Goal: Transaction & Acquisition: Purchase product/service

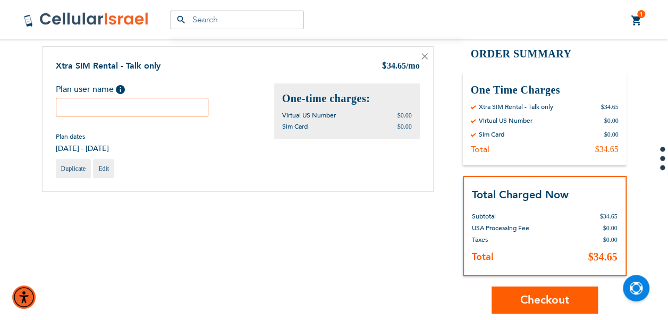
scroll to position [106, 0]
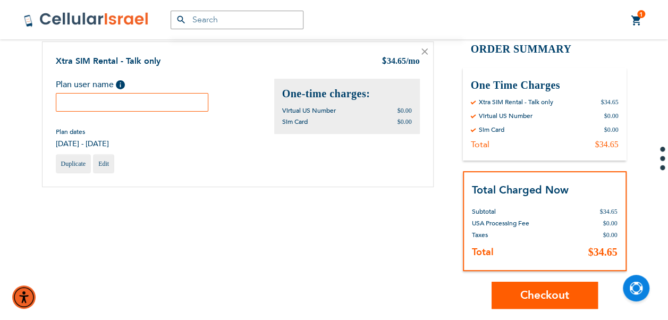
click at [126, 96] on input "text" at bounding box center [132, 102] width 153 height 19
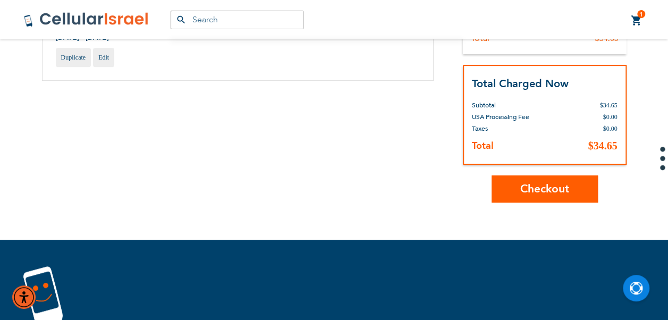
type input "Zaafarani"
click at [546, 189] on span "Checkout" at bounding box center [544, 188] width 49 height 15
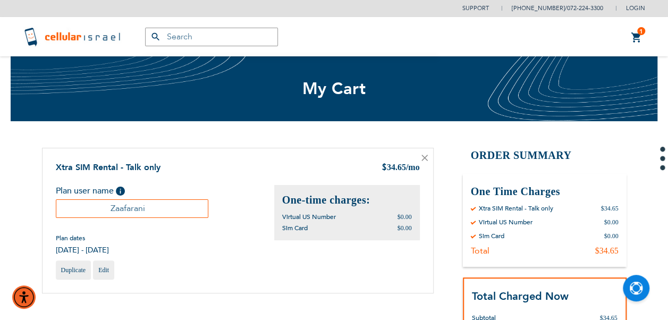
scroll to position [0, 0]
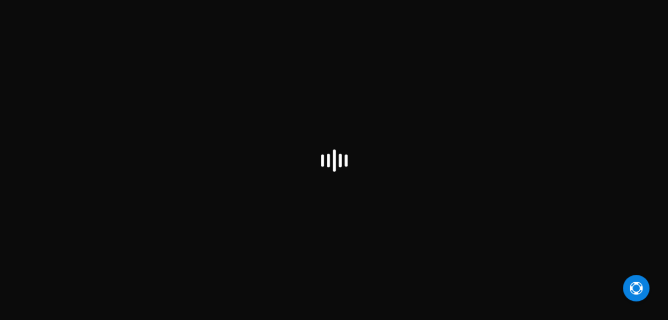
select select "US"
checkbox input "false"
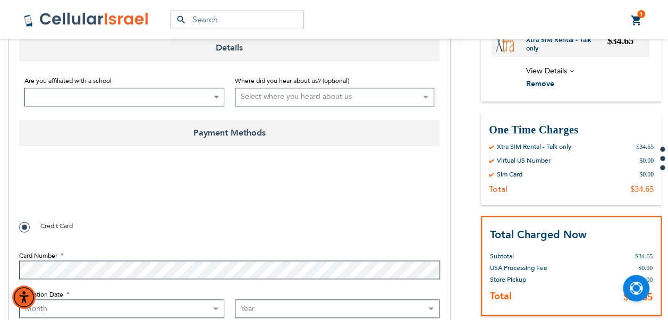
scroll to position [584, 0]
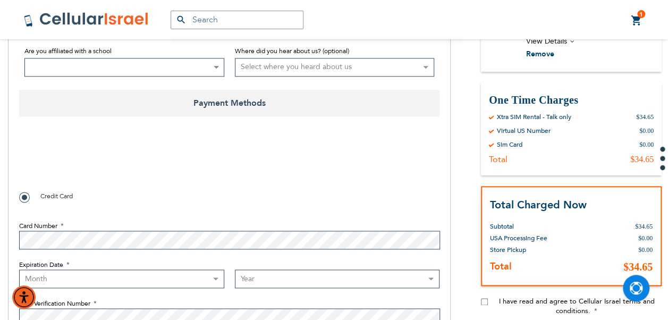
click at [490, 303] on div "I have read and agree to Cellular Israel terms and conditions." at bounding box center [571, 311] width 181 height 30
click at [486, 302] on input "I have read and agree to Cellular Israel terms and conditions." at bounding box center [484, 301] width 7 height 7
checkbox input "true"
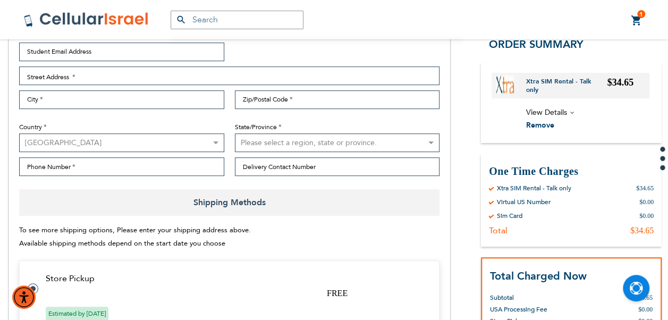
scroll to position [106, 0]
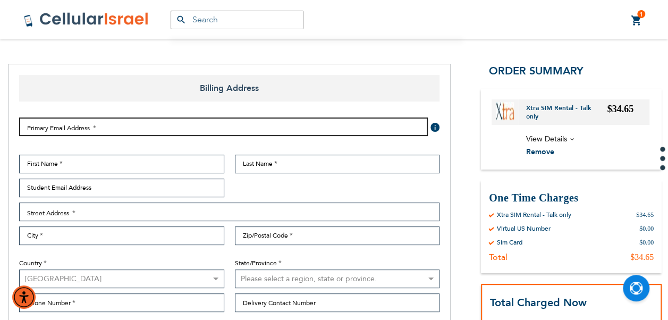
click at [65, 125] on input "Email Address" at bounding box center [223, 126] width 408 height 19
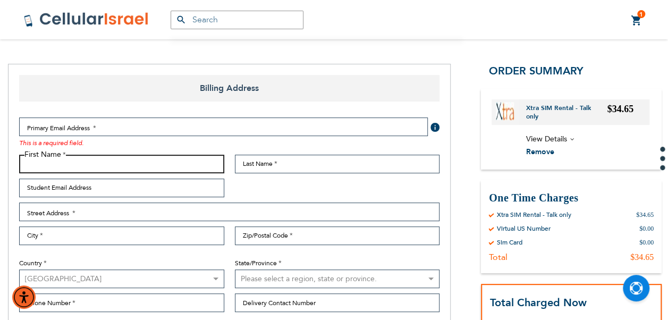
click at [32, 163] on input "First Name" at bounding box center [121, 164] width 205 height 19
type input "Leah"
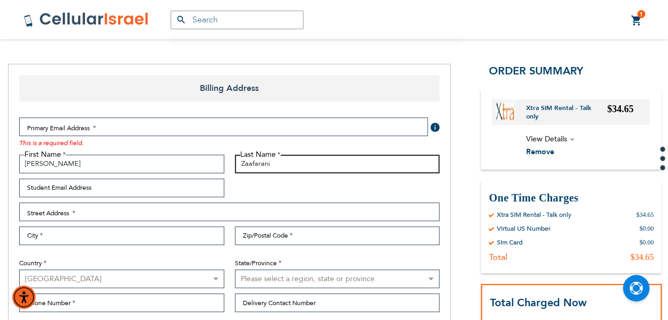
type input "Zaafarani"
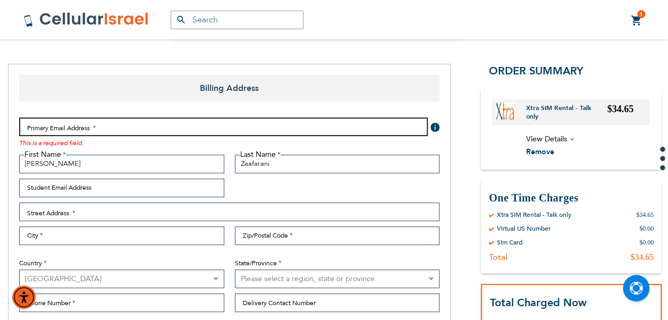
click at [118, 131] on input "Email Address" at bounding box center [223, 126] width 408 height 19
type input "shirley221@me.com"
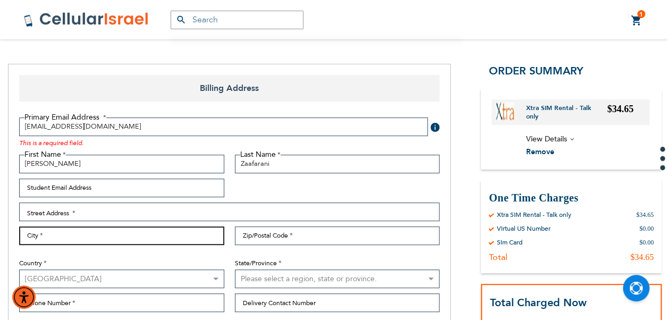
click at [135, 235] on input "City" at bounding box center [121, 235] width 205 height 19
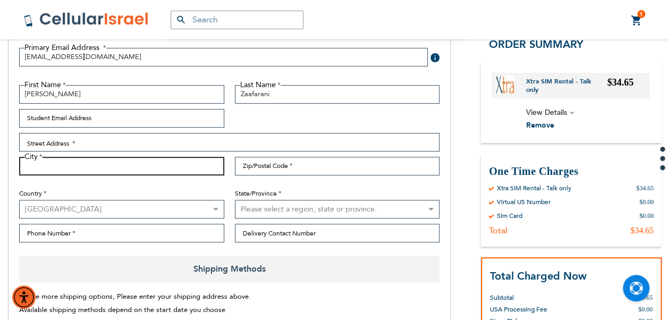
scroll to position [159, 0]
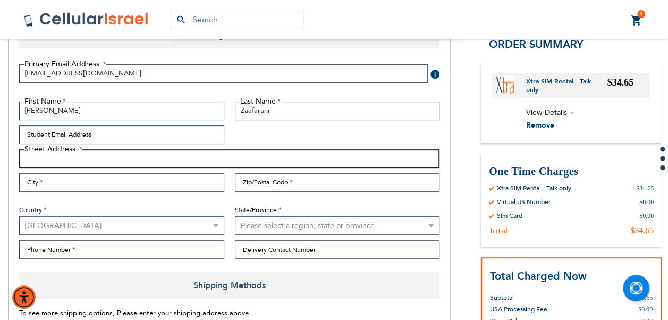
click at [98, 156] on input "Street Address: Line 1" at bounding box center [229, 158] width 420 height 19
type input "1921 ocean parkway"
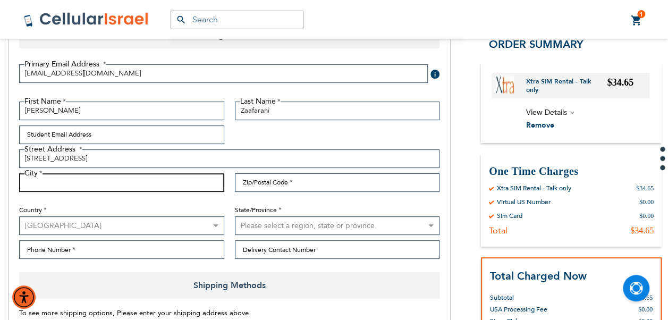
click at [103, 177] on input "City" at bounding box center [121, 182] width 205 height 19
type input "brooklyn"
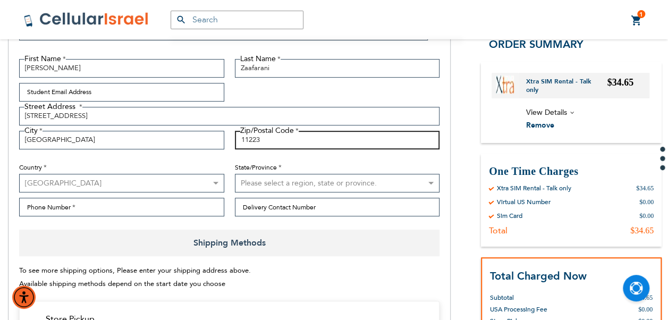
scroll to position [266, 0]
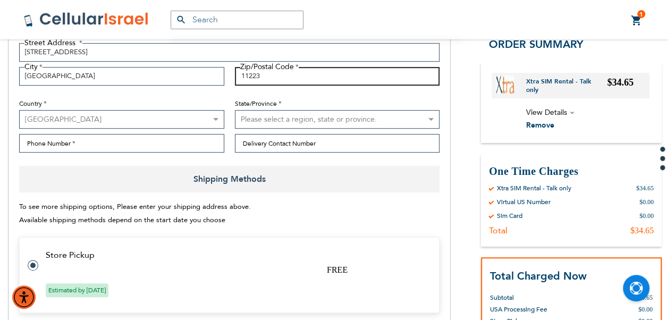
type input "11223"
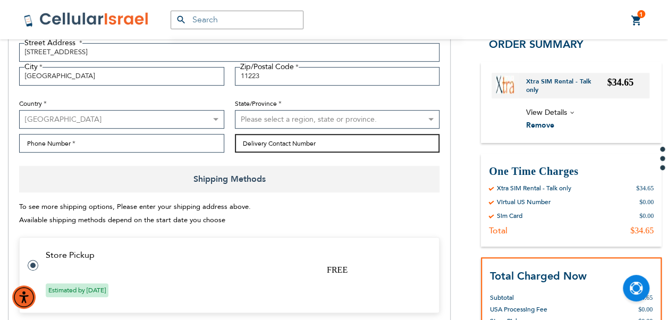
drag, startPoint x: 288, startPoint y: 148, endPoint x: 290, endPoint y: 141, distance: 7.1
click at [288, 148] on input "Delivery Contact Number" at bounding box center [337, 143] width 205 height 19
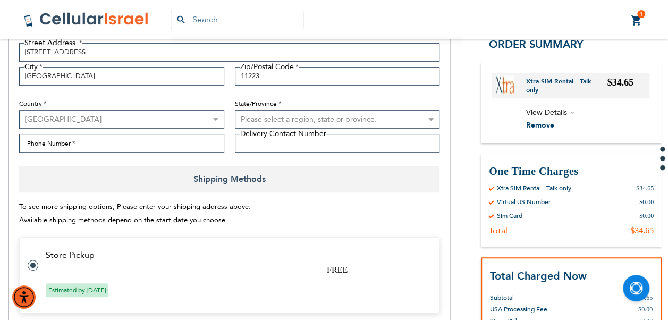
click at [276, 117] on select "Please select a region, state or province. Alabama Alaska American Samoa Arizon…" at bounding box center [337, 119] width 205 height 19
select select "43"
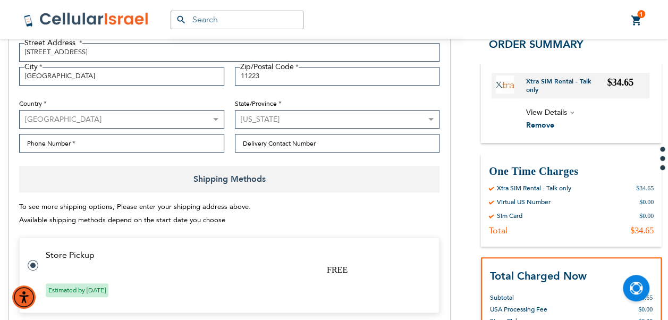
click at [235, 110] on select "Please select a region, state or province. Alabama Alaska American Samoa Arizon…" at bounding box center [337, 119] width 205 height 19
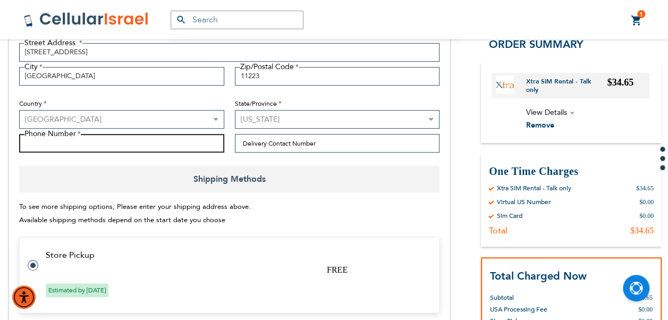
click at [171, 135] on input "Phone Number" at bounding box center [121, 143] width 205 height 19
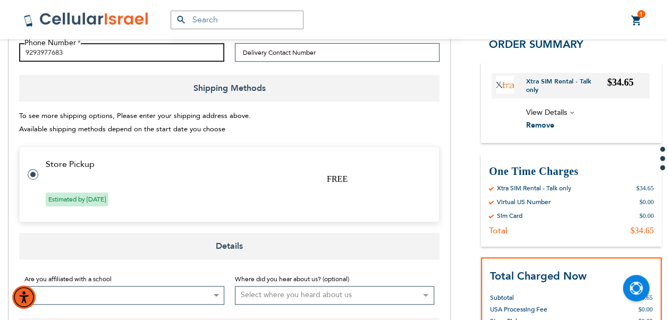
scroll to position [478, 0]
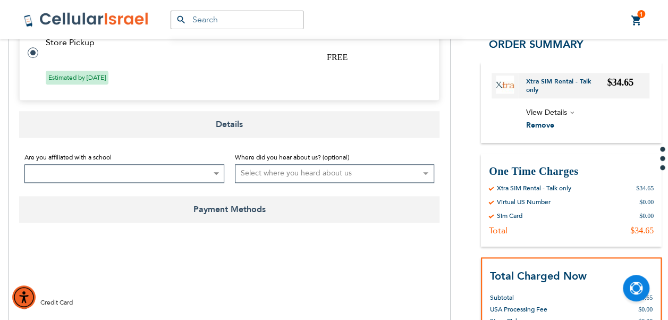
type input "9293977683"
click at [116, 164] on span at bounding box center [124, 173] width 200 height 19
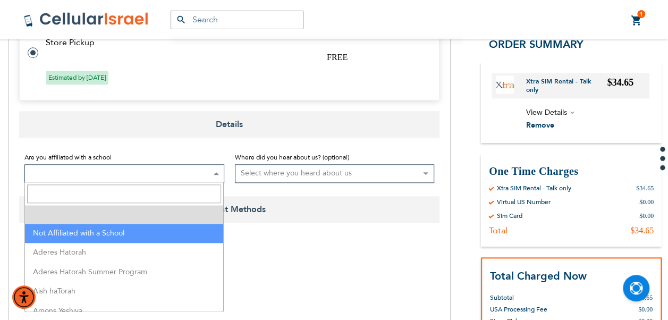
select select "199"
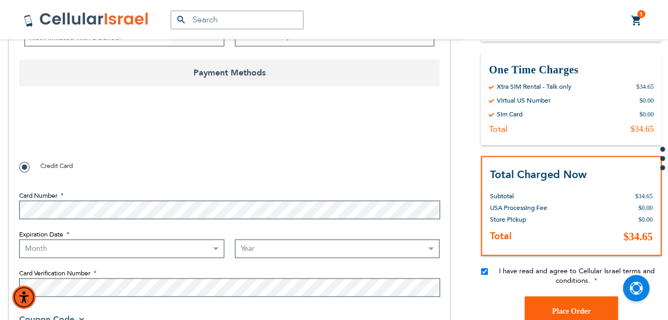
scroll to position [690, 0]
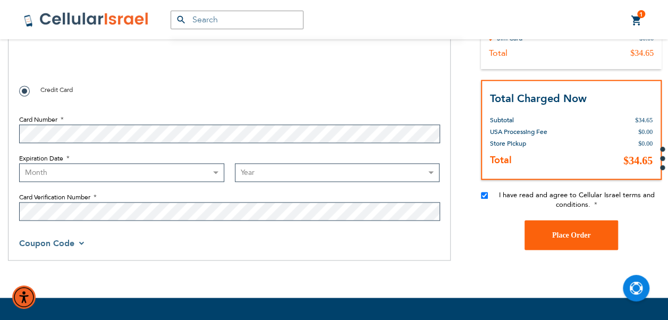
checkbox input "true"
click at [182, 179] on select "Month 01 - January 02 - February 03 - March 04 - April 05 - May 06 - June 07 - …" at bounding box center [121, 172] width 205 height 19
select select "10"
click at [19, 163] on select "Month 01 - January 02 - February 03 - March 04 - April 05 - May 06 - June 07 - …" at bounding box center [121, 172] width 205 height 19
click at [252, 175] on select "Year 2025 2026 2027 2028 2029 2030 2031 2032 2033 2034 2035 2036 2037 2038 2039…" at bounding box center [337, 172] width 205 height 19
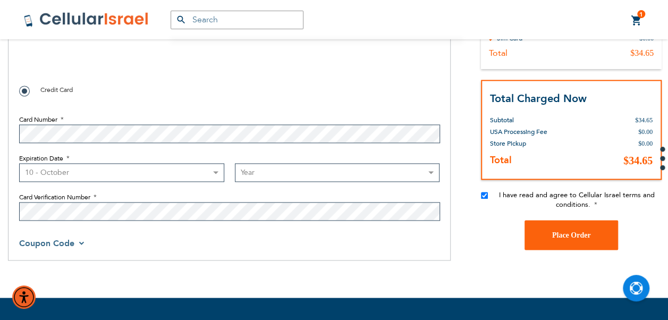
select select "2029"
click at [235, 163] on select "Year 2025 2026 2027 2028 2029 2030 2031 2032 2033 2034 2035 2036 2037 2038 2039…" at bounding box center [337, 172] width 205 height 19
click at [211, 195] on label "Card Verification Number" at bounding box center [229, 197] width 420 height 10
click at [544, 230] on button "Place Order" at bounding box center [570, 235] width 93 height 30
